Goal: Transaction & Acquisition: Register for event/course

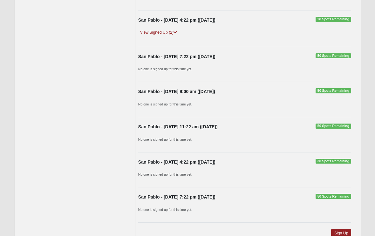
scroll to position [450, 0]
click at [347, 231] on link "Sign Up" at bounding box center [341, 233] width 20 height 9
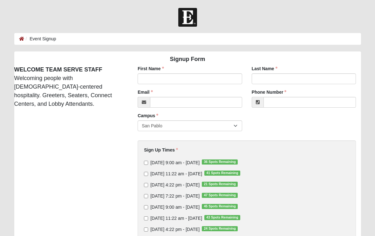
click at [148, 174] on input "Sunday 11:22 am - Sep 7 2025 41 Spots Remaining" at bounding box center [146, 174] width 4 height 4
checkbox input "true"
click at [197, 78] on input "First Name" at bounding box center [190, 78] width 105 height 11
type input "Denise"
type input "Carter"
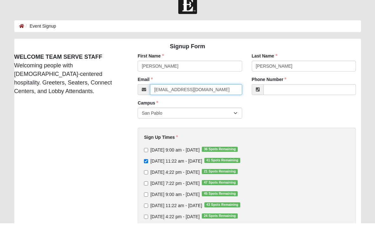
type input "lv2rest@yahoo.com"
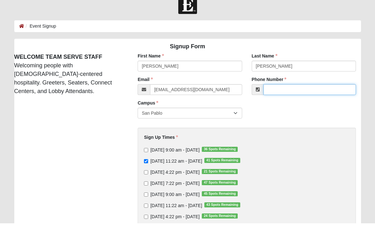
click at [291, 97] on input "Phone Number" at bounding box center [310, 102] width 93 height 11
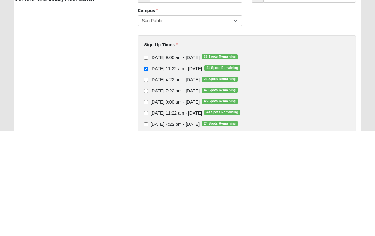
type input "(907) 230-3841"
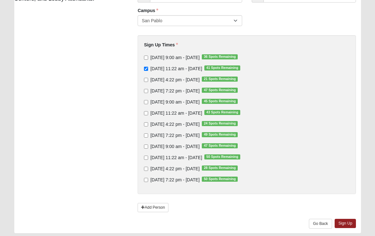
click at [349, 225] on link "Sign Up" at bounding box center [346, 223] width 22 height 9
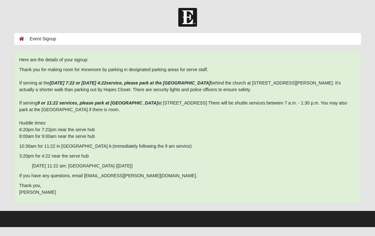
scroll to position [0, 0]
